Goal: Obtain resource: Obtain resource

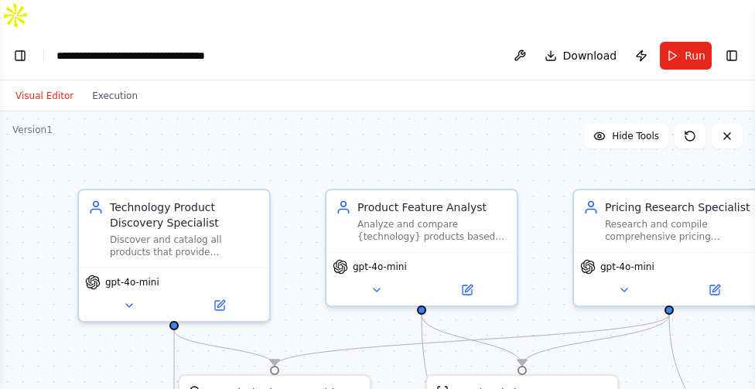
scroll to position [1299, 0]
click at [22, 45] on button "Toggle Left Sidebar" at bounding box center [20, 56] width 22 height 22
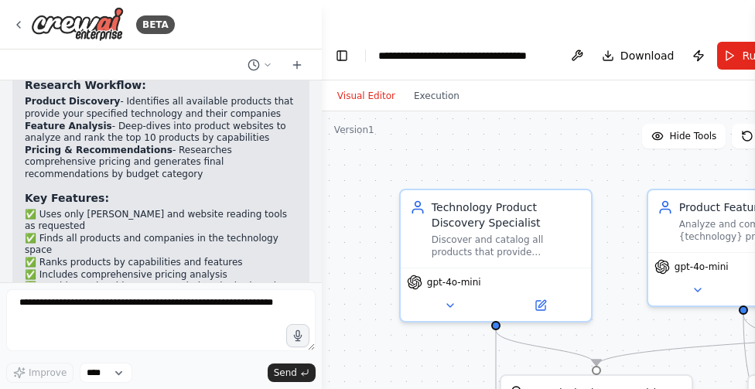
click at [22, 26] on icon at bounding box center [18, 25] width 12 height 12
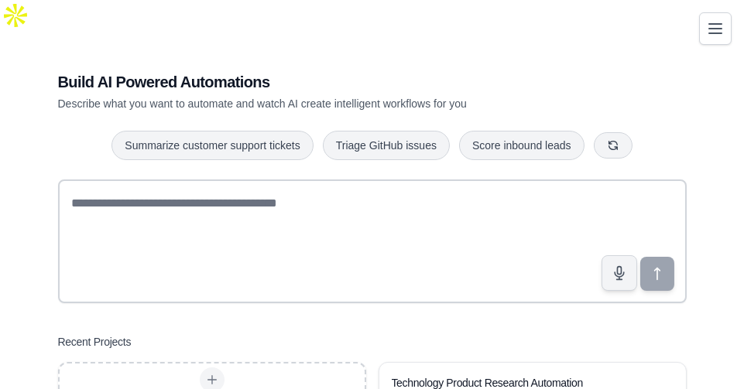
click at [714, 29] on icon "Toggle navigation" at bounding box center [715, 28] width 19 height 19
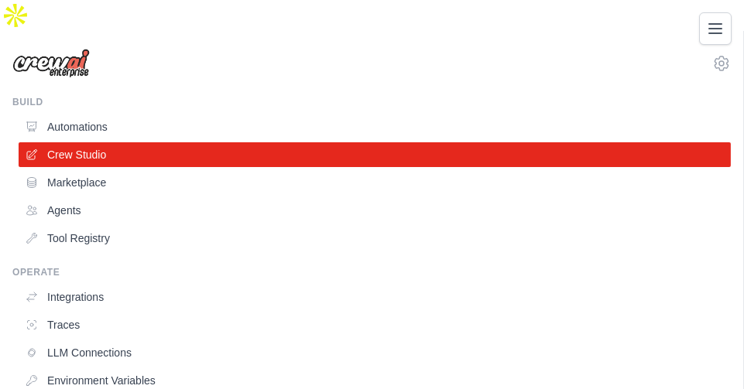
click at [132, 170] on link "Marketplace" at bounding box center [375, 182] width 712 height 25
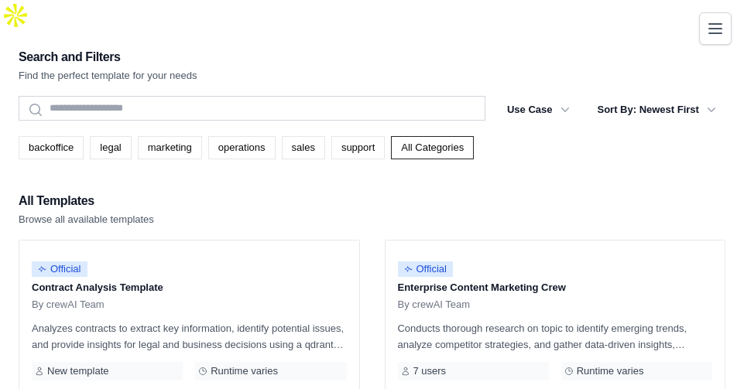
click at [180, 136] on link "marketing" at bounding box center [170, 147] width 64 height 23
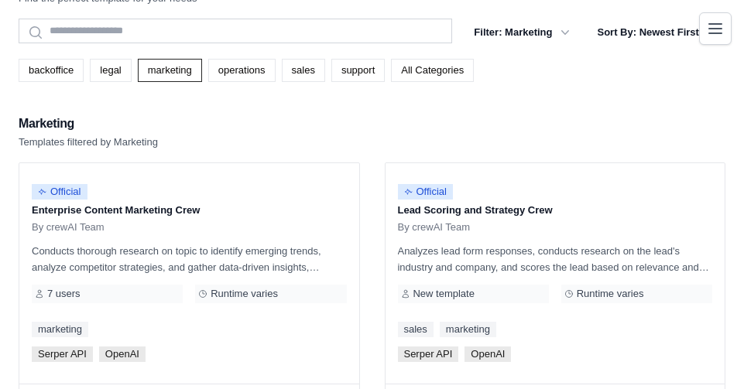
scroll to position [112, 0]
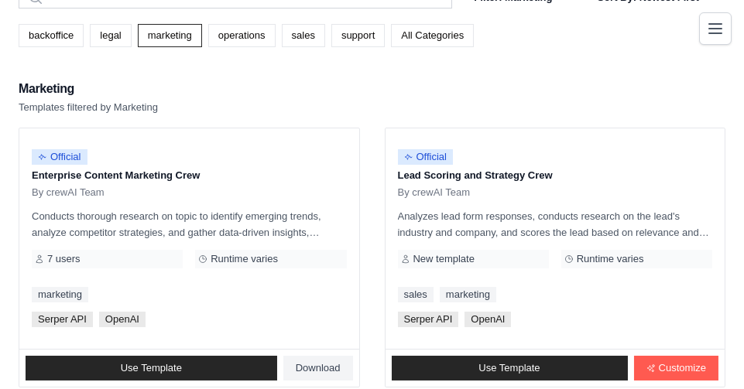
drag, startPoint x: 33, startPoint y: 145, endPoint x: 197, endPoint y: 147, distance: 164.9
click at [197, 168] on p "Enterprise Content Marketing Crew" at bounding box center [189, 175] width 315 height 15
copy p "Enterprise Content Marketing Crew"
click at [317, 362] on span "Download" at bounding box center [318, 368] width 45 height 12
click at [225, 287] on div "marketing" at bounding box center [189, 294] width 315 height 15
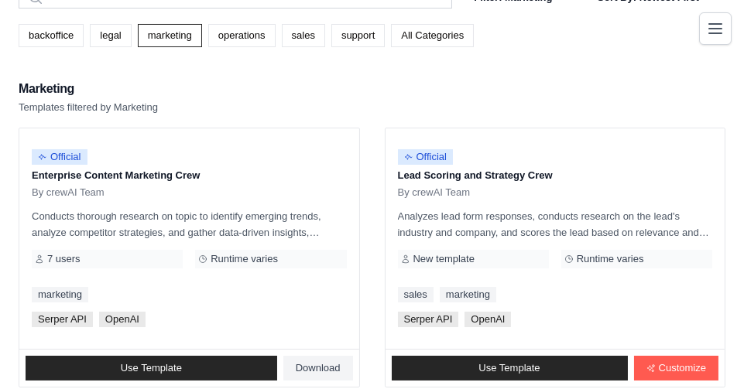
click at [202, 356] on link "Use Template" at bounding box center [152, 368] width 252 height 25
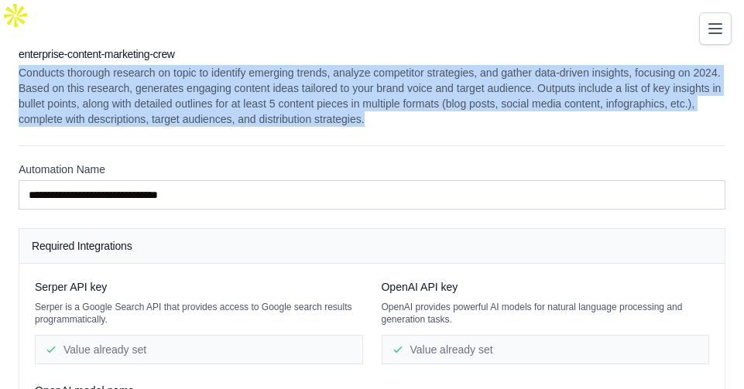
drag, startPoint x: 20, startPoint y: 43, endPoint x: 366, endPoint y: 85, distance: 348.6
click at [366, 85] on p "Conducts thorough research on topic to identify emerging trends, analyze compet…" at bounding box center [372, 96] width 707 height 62
copy p "Conducts thorough research on topic to identify emerging trends, analyze compet…"
click at [433, 81] on p "Conducts thorough research on topic to identify emerging trends, analyze compet…" at bounding box center [372, 96] width 707 height 62
